Goal: Book appointment/travel/reservation

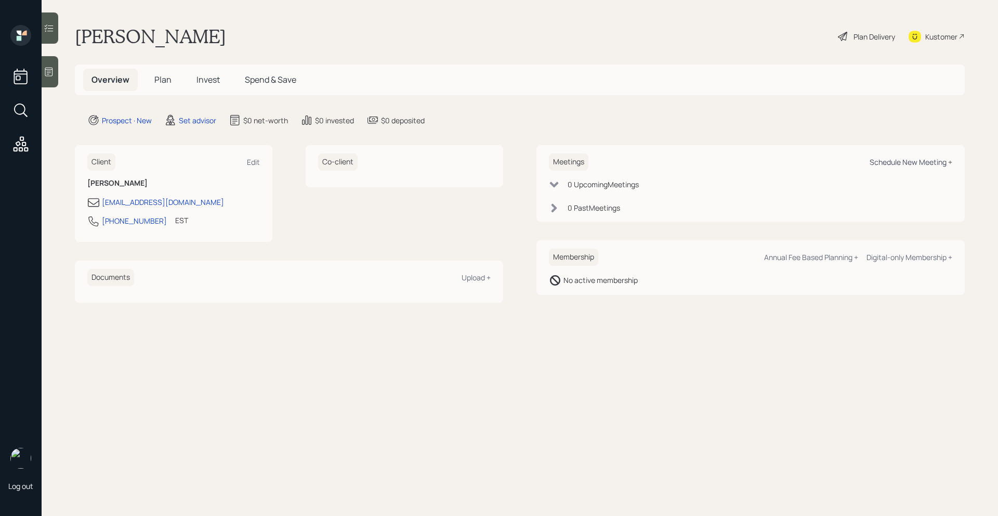
click at [907, 159] on div "Schedule New Meeting +" at bounding box center [910, 162] width 83 height 10
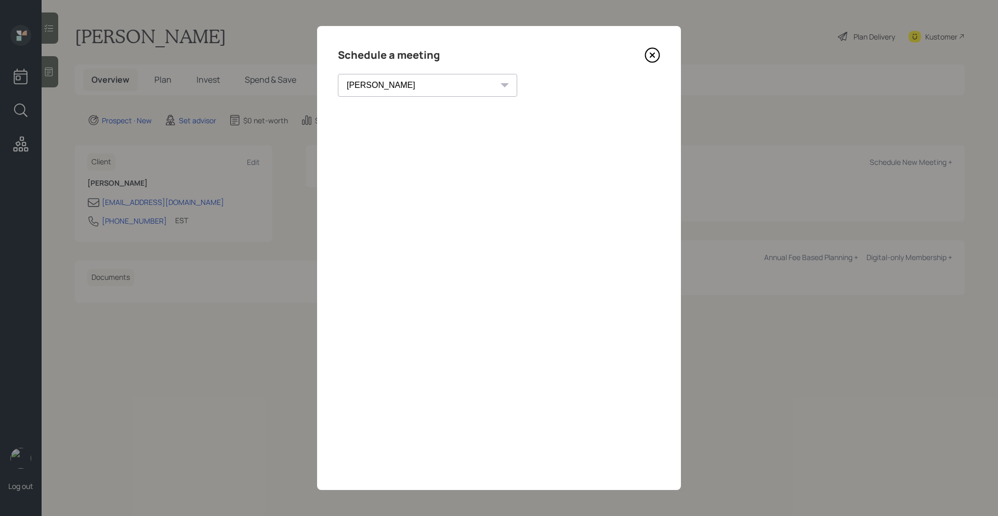
click at [385, 97] on div "Schedule a meeting [PERSON_NAME] [PERSON_NAME] [PERSON_NAME] [PERSON_NAME] [PER…" at bounding box center [499, 258] width 364 height 464
click at [398, 89] on select "[PERSON_NAME] [PERSON_NAME] [PERSON_NAME] [PERSON_NAME] [PERSON_NAME] [PERSON_N…" at bounding box center [427, 85] width 179 height 23
select select "205a2f49-d305-4782-8e90-e36bafbe5565"
click at [338, 74] on select "[PERSON_NAME] [PERSON_NAME] [PERSON_NAME] [PERSON_NAME] [PERSON_NAME] [PERSON_N…" at bounding box center [427, 85] width 179 height 23
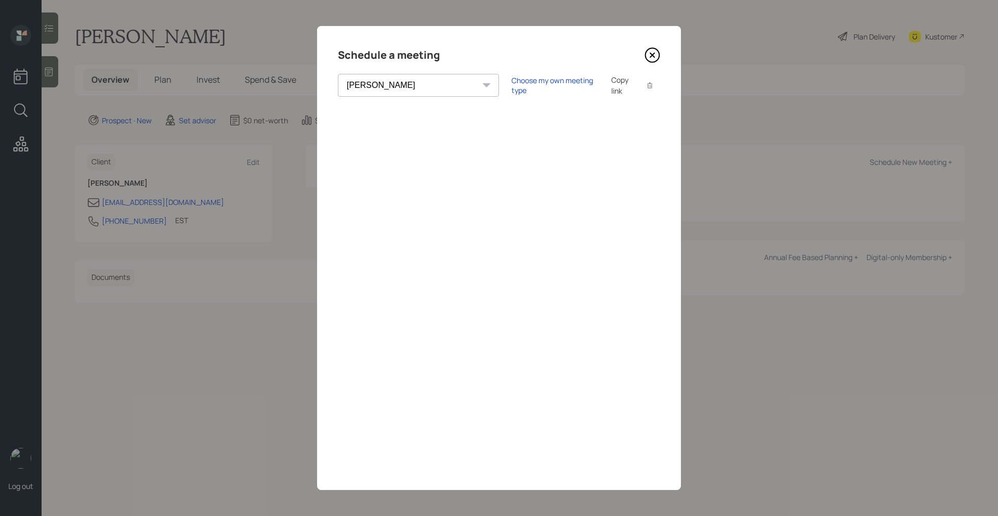
click at [511, 76] on div "Choose my own meeting type Copy link Copy text" at bounding box center [585, 85] width 149 height 22
click at [511, 90] on div "Choose my own meeting type Copy link Copy text" at bounding box center [585, 85] width 149 height 22
click at [511, 85] on div "Choose my own meeting type" at bounding box center [554, 85] width 87 height 20
click at [650, 61] on icon at bounding box center [652, 55] width 16 height 16
